Goal: Navigation & Orientation: Find specific page/section

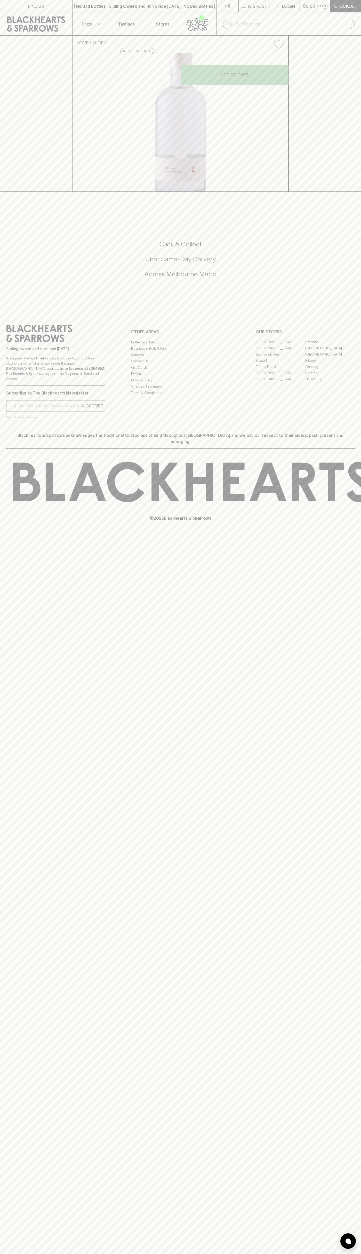
click at [275, 14] on div "​" at bounding box center [289, 23] width 145 height 23
click at [347, 404] on div "Sibling owned and run since [DATE] It is against the law to sell or supply alco…" at bounding box center [180, 372] width 361 height 112
click at [236, 1254] on html "FIND US | No Bad Bottles | Sibling Owned and Run Since [DATE] | No Bad Bottles …" at bounding box center [180, 627] width 361 height 1254
click at [25, 8] on link "FIND US" at bounding box center [36, 6] width 72 height 12
